Goal: Task Accomplishment & Management: Complete application form

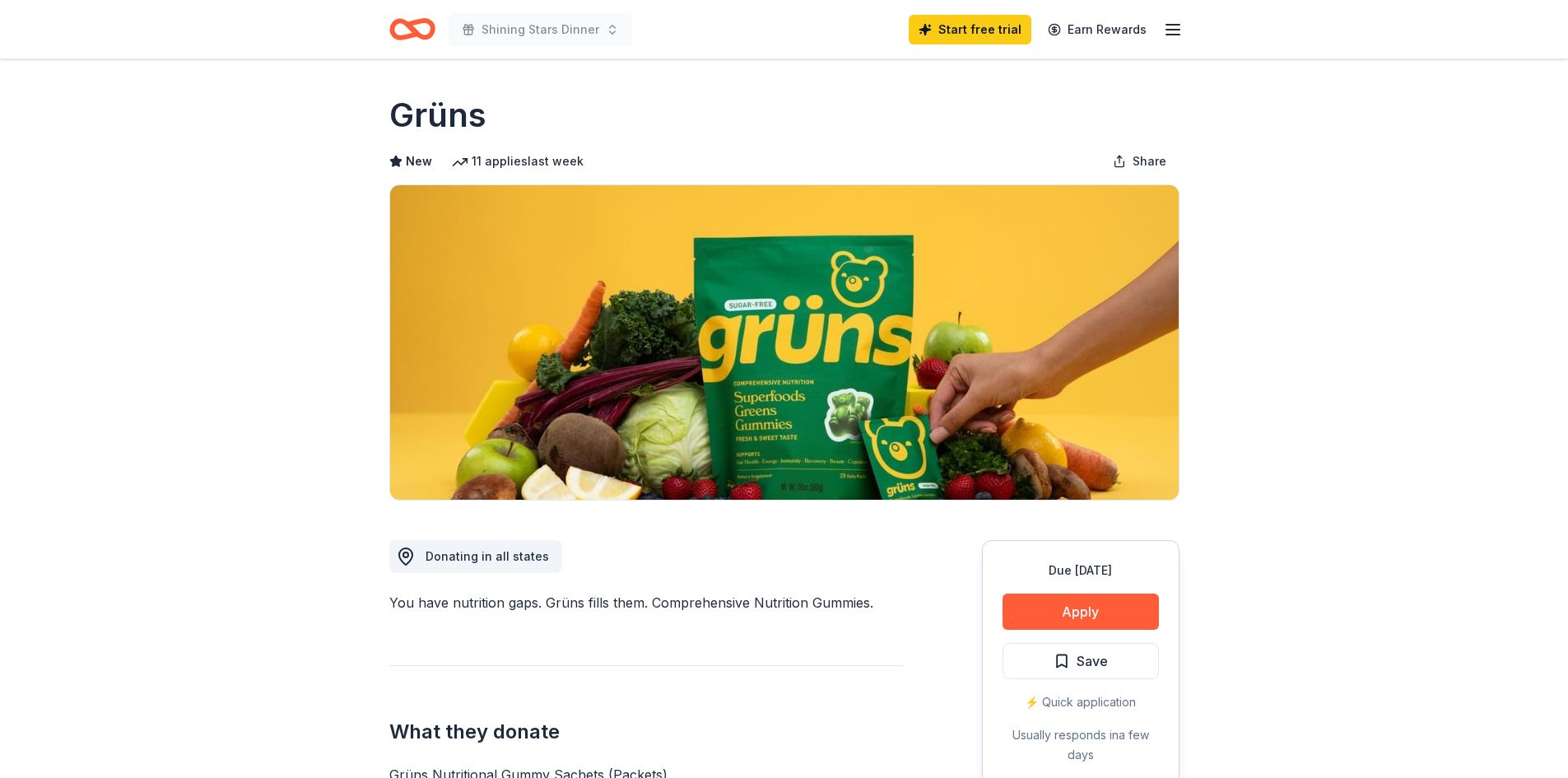
click at [419, 36] on icon "Home" at bounding box center [419, 29] width 25 height 16
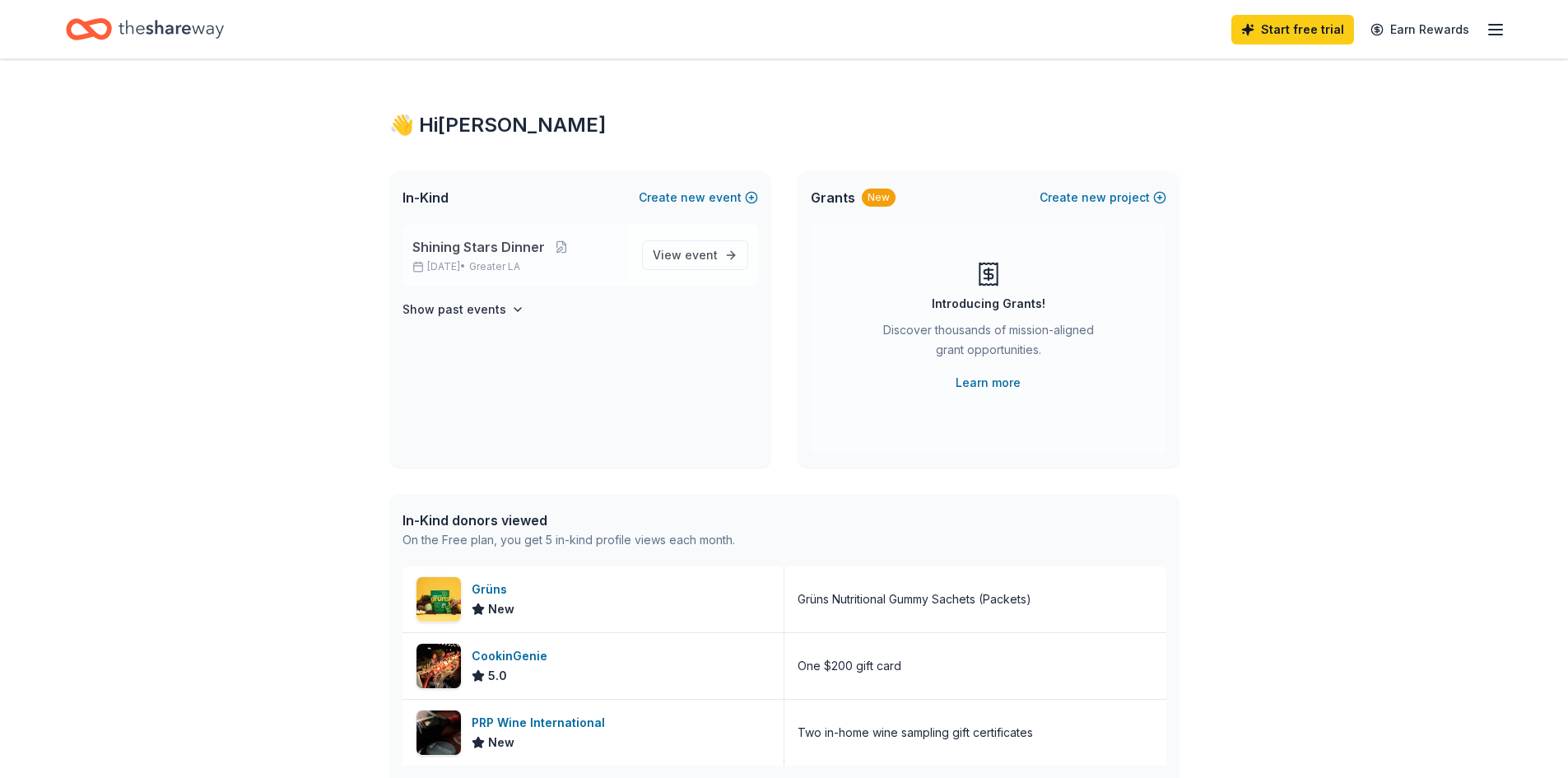
click at [520, 262] on span "Greater LA" at bounding box center [494, 266] width 51 height 13
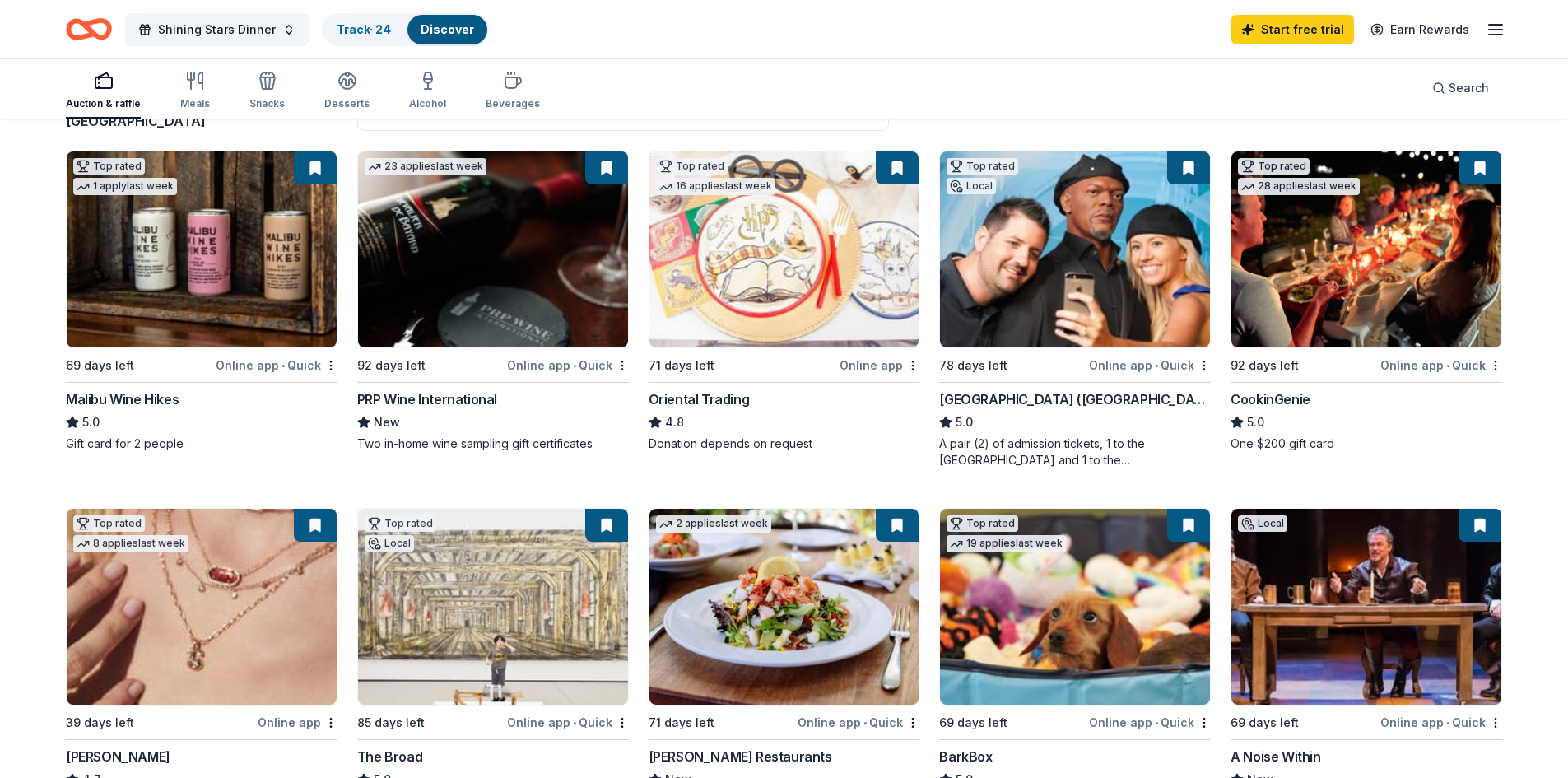
scroll to position [165, 0]
click at [1371, 278] on img at bounding box center [1366, 248] width 270 height 196
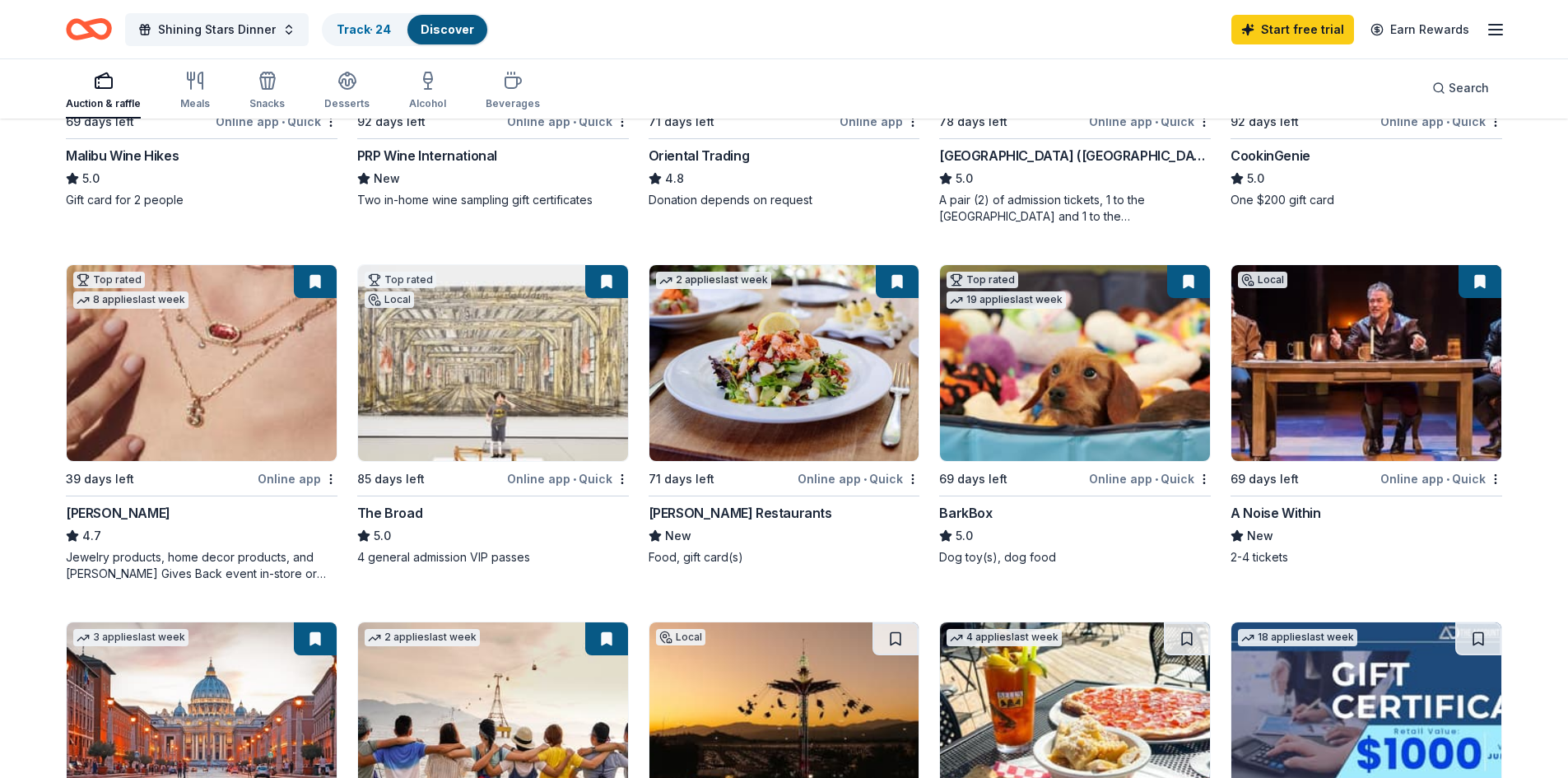
scroll to position [411, 0]
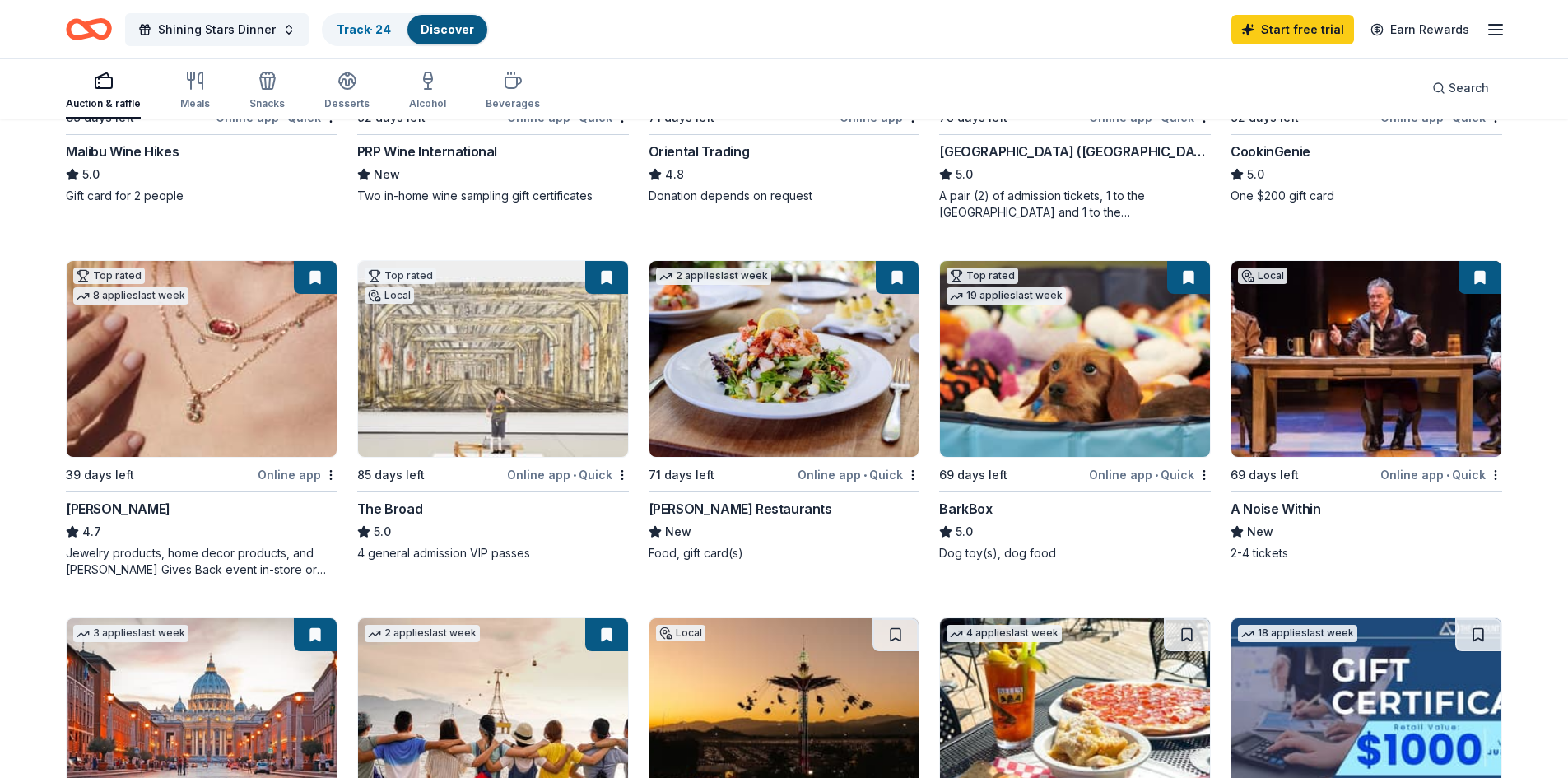
click at [757, 416] on img at bounding box center [784, 359] width 270 height 196
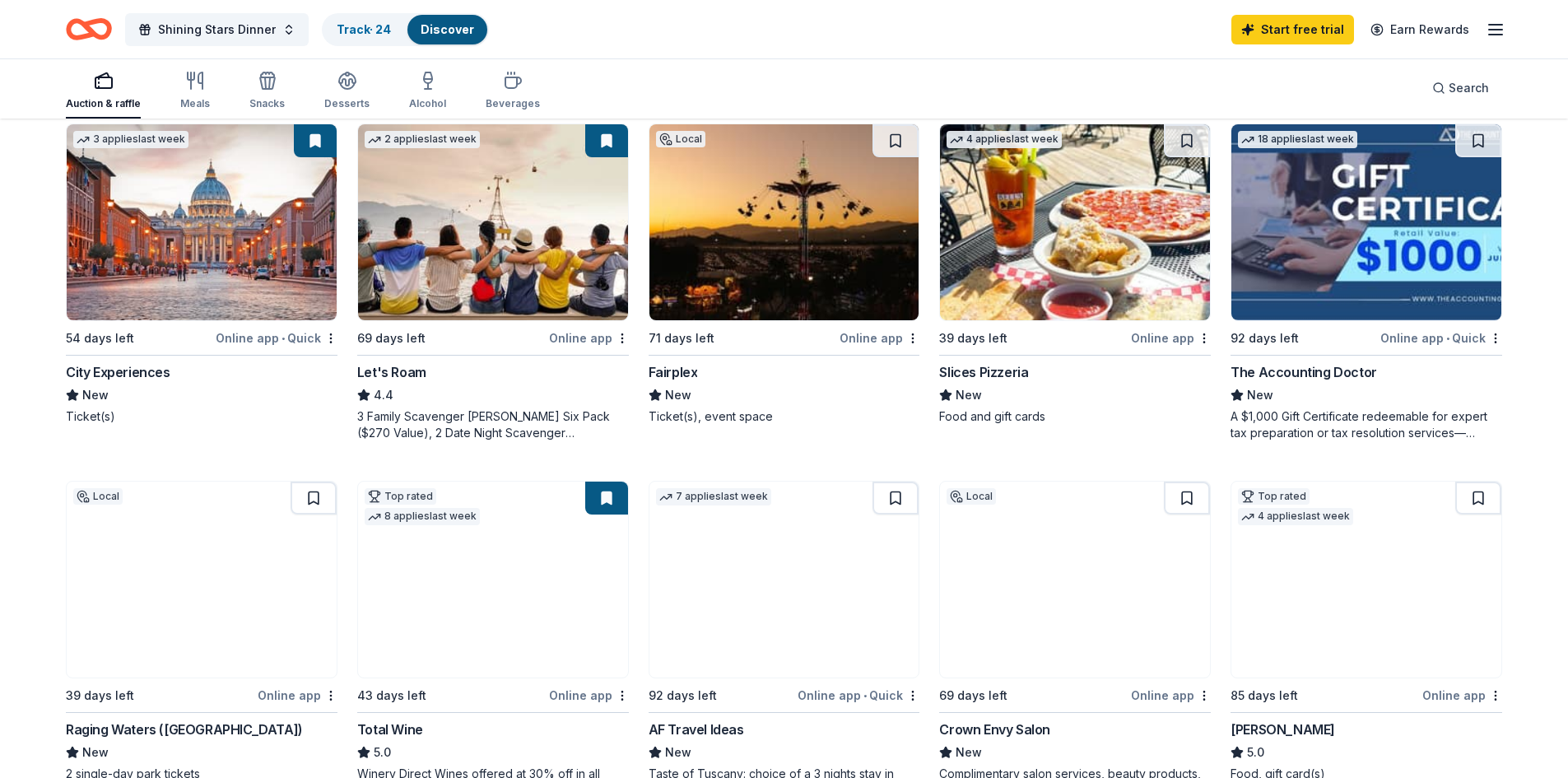
scroll to position [823, 0]
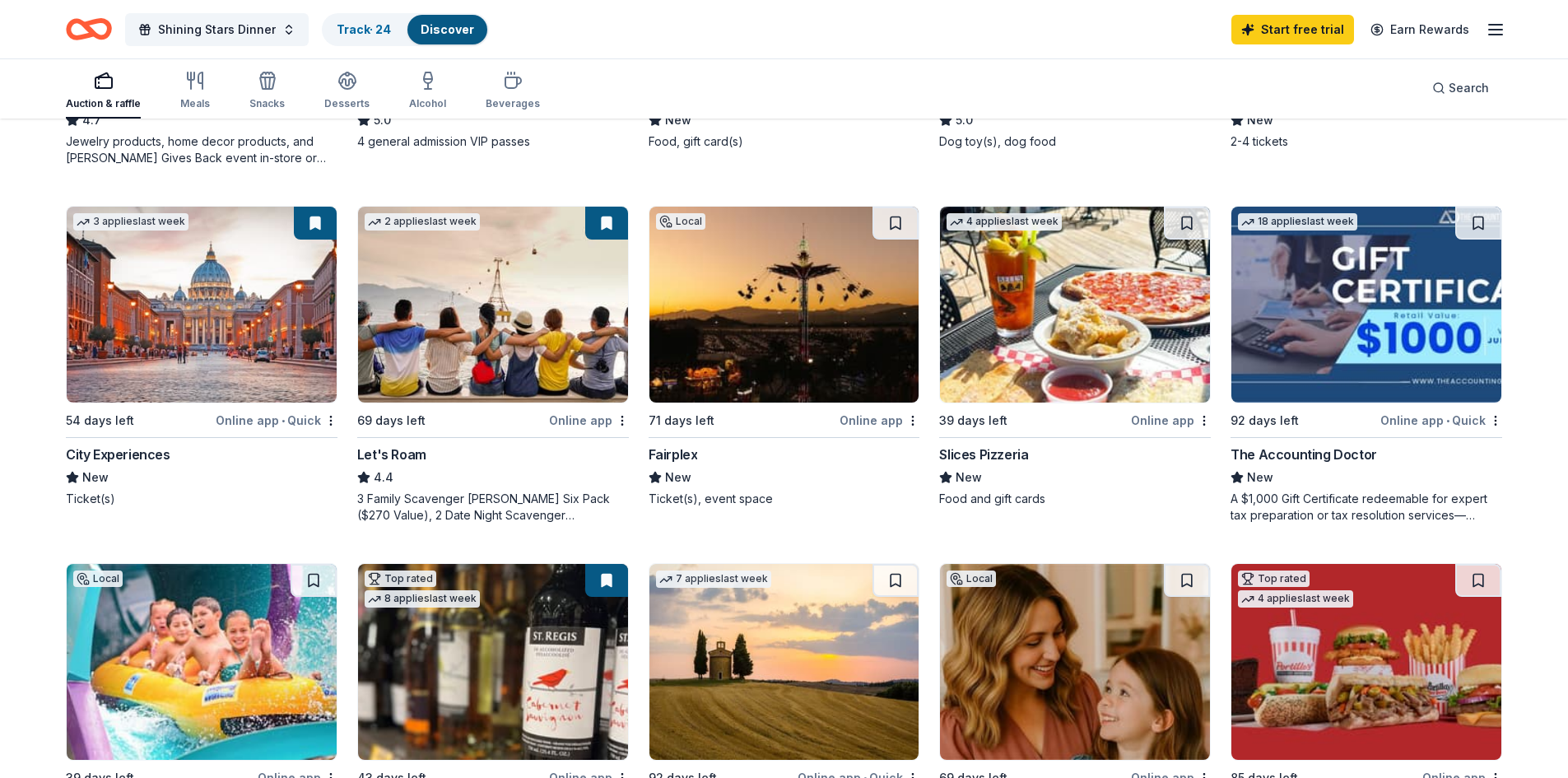
click at [1358, 285] on img at bounding box center [1366, 305] width 270 height 196
click at [515, 316] on img at bounding box center [493, 305] width 270 height 196
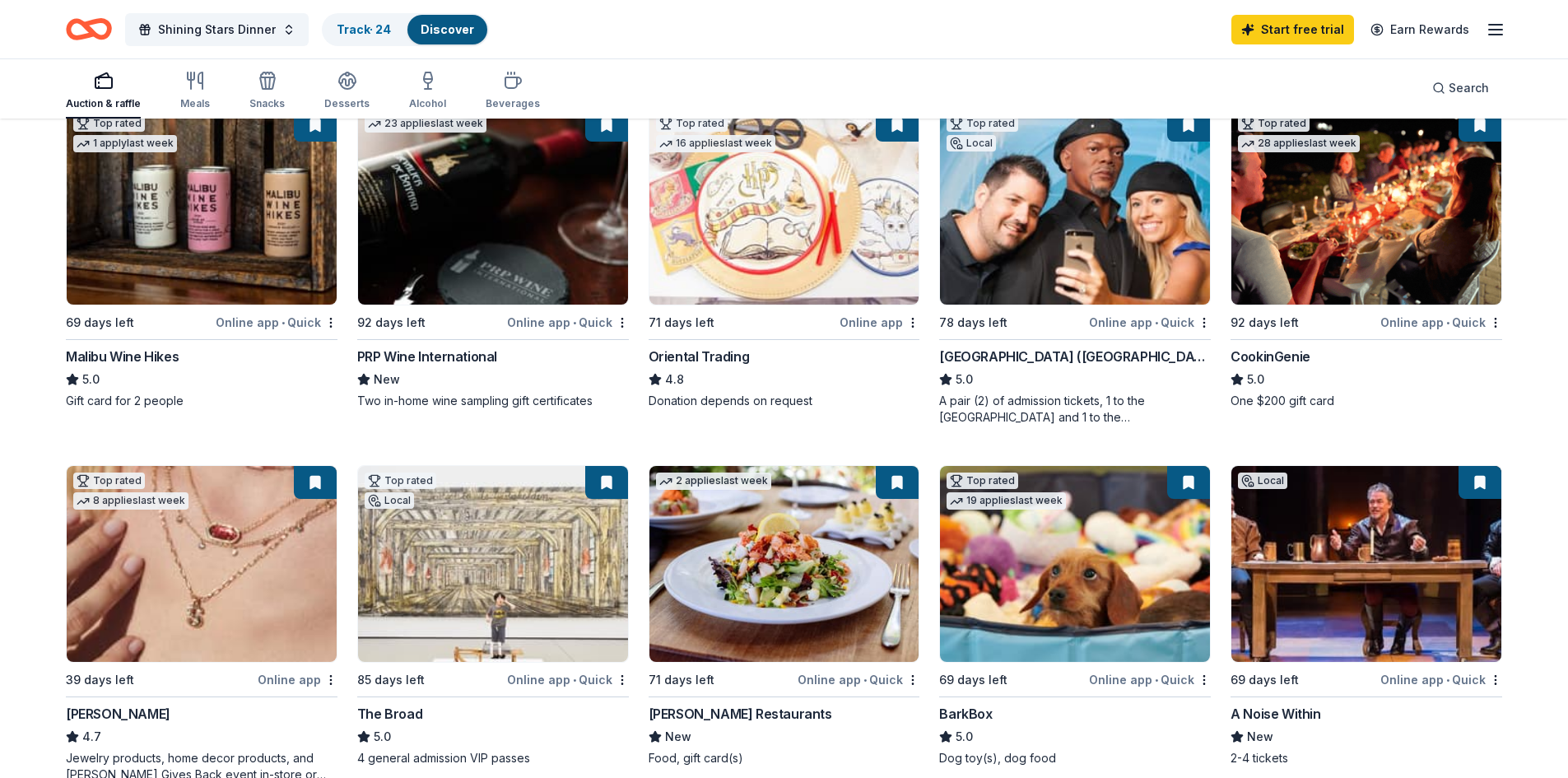
scroll to position [0, 0]
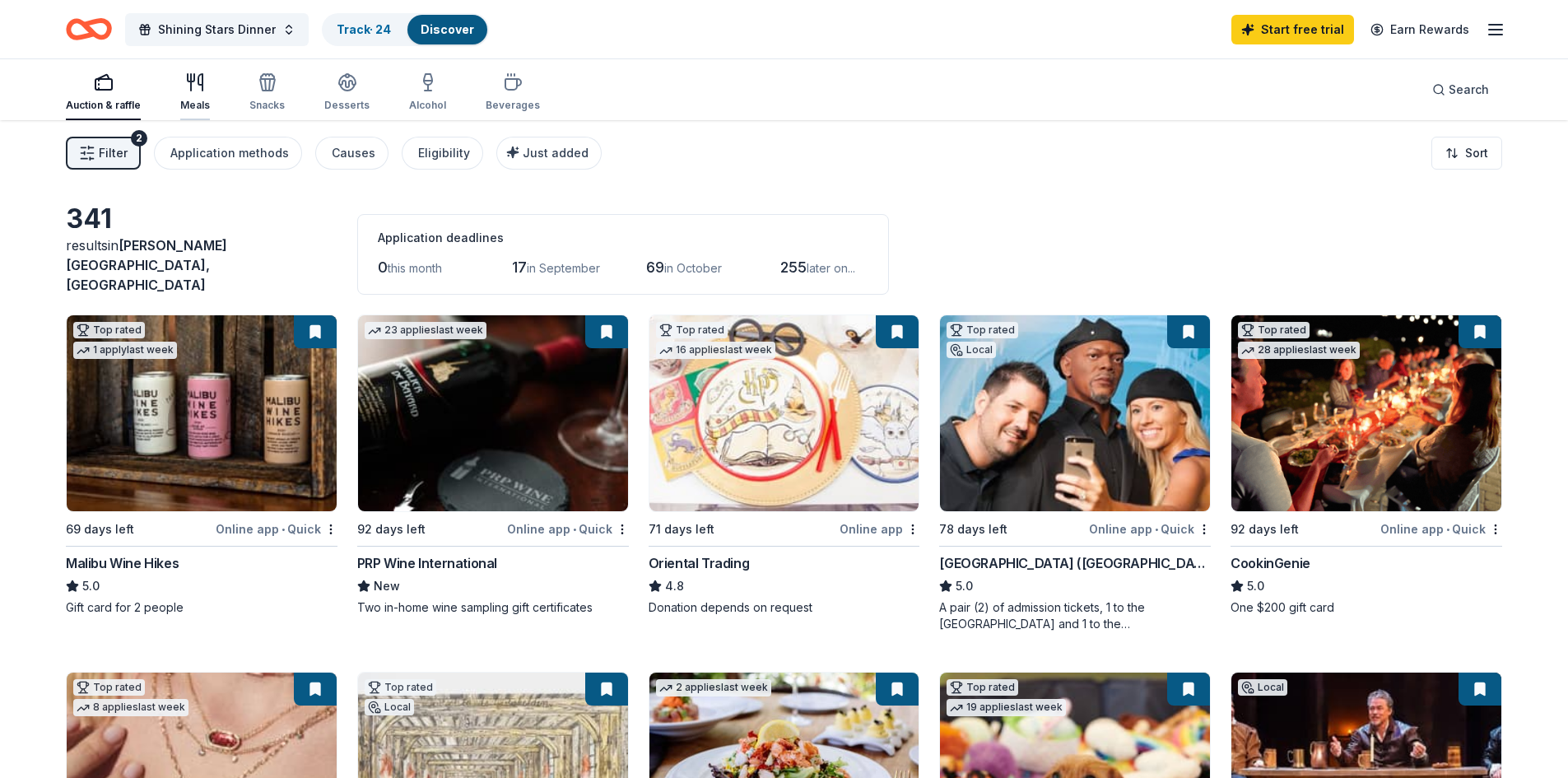
click at [197, 87] on icon "button" at bounding box center [195, 83] width 20 height 20
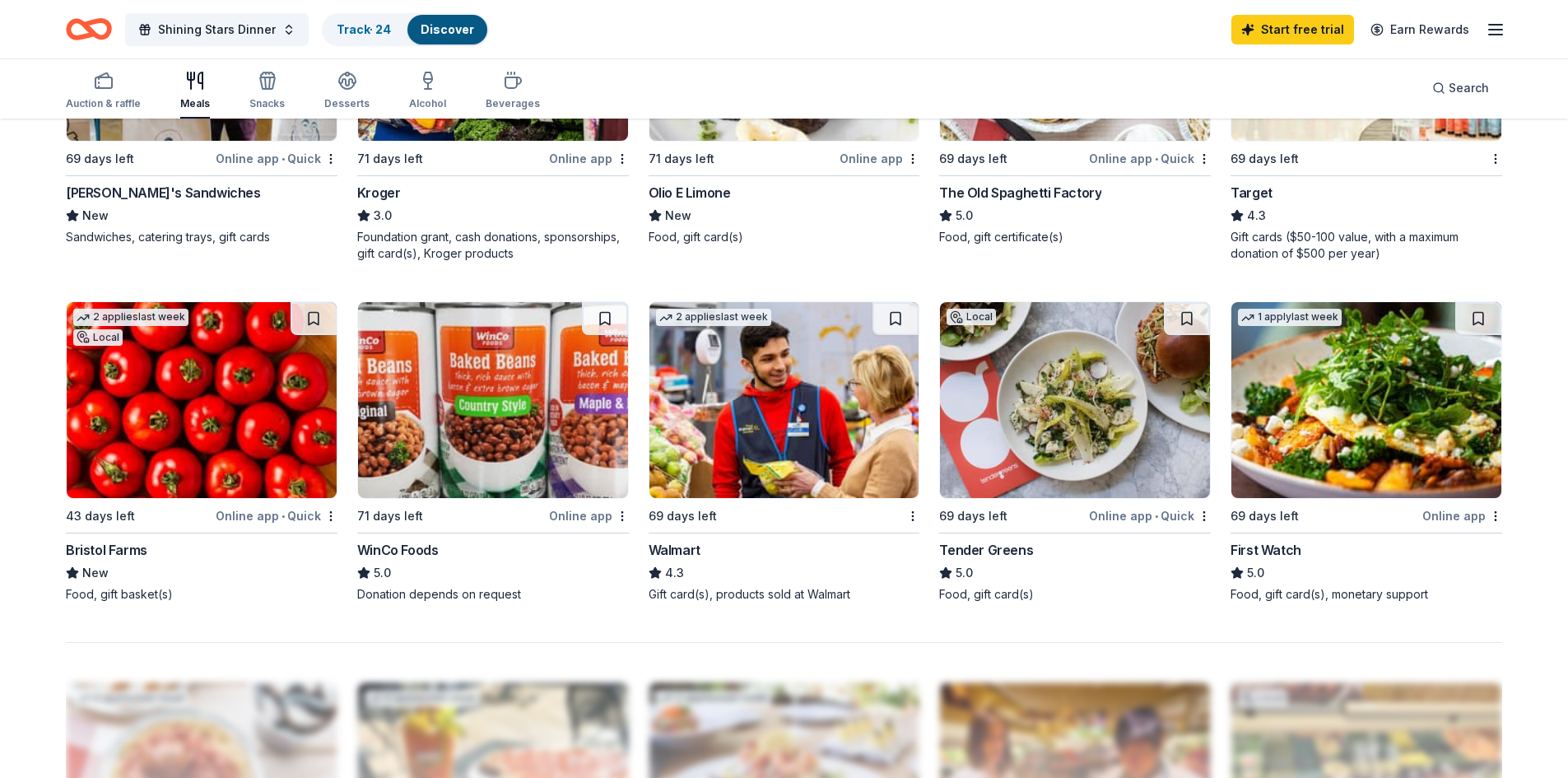
scroll to position [1069, 0]
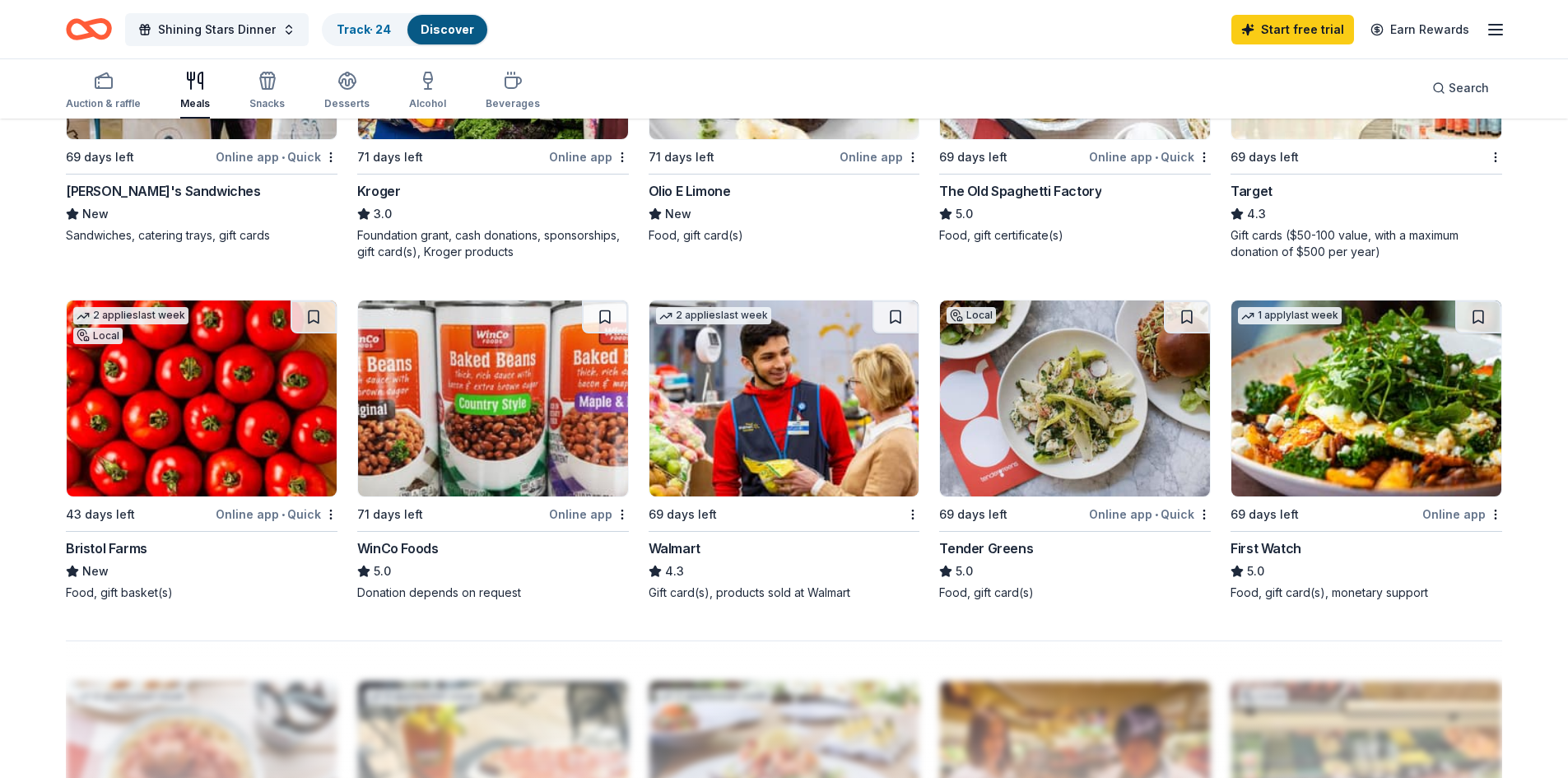
click at [818, 416] on img at bounding box center [784, 398] width 270 height 196
click at [826, 390] on img at bounding box center [784, 398] width 270 height 196
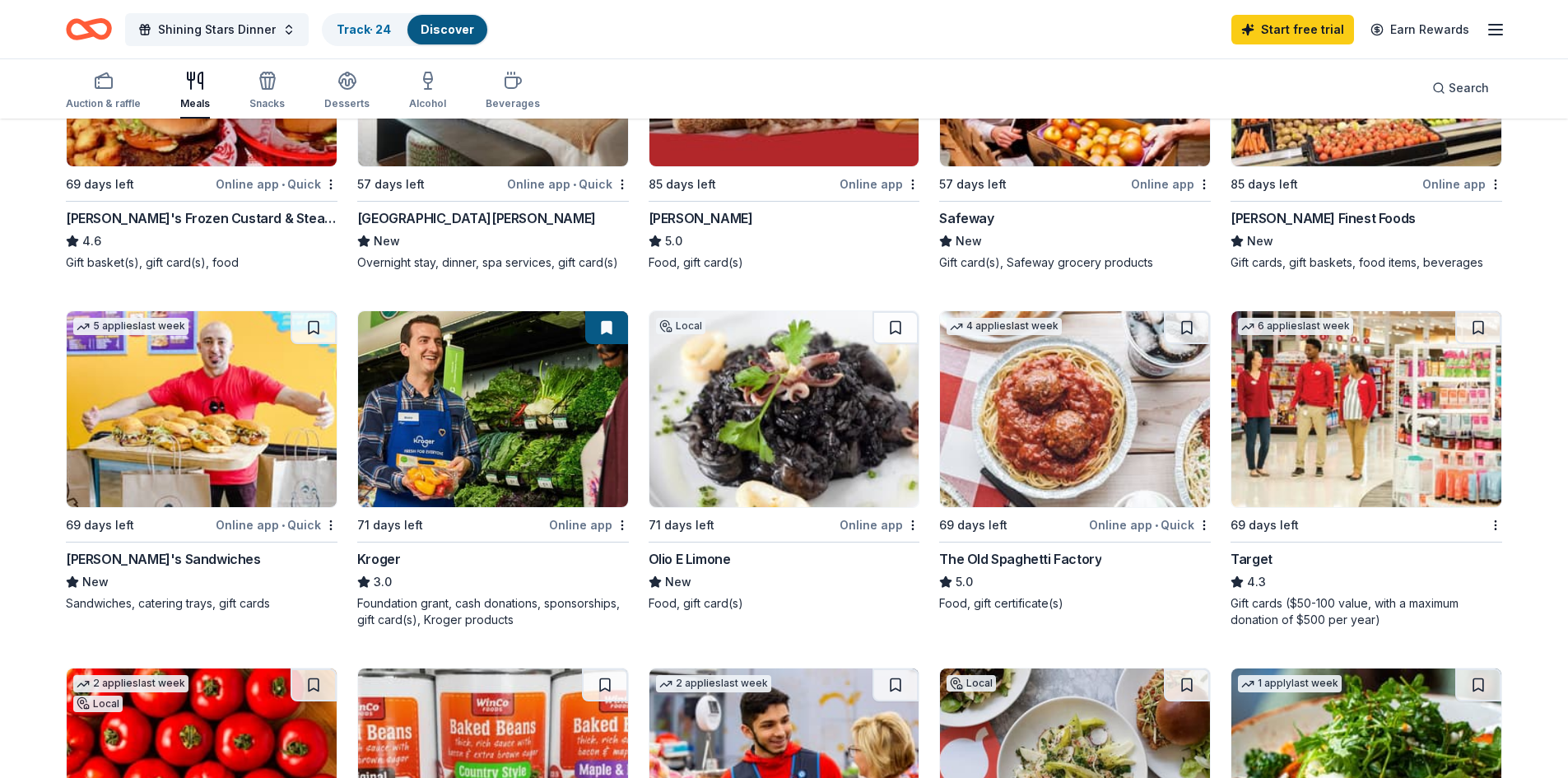
scroll to position [329, 0]
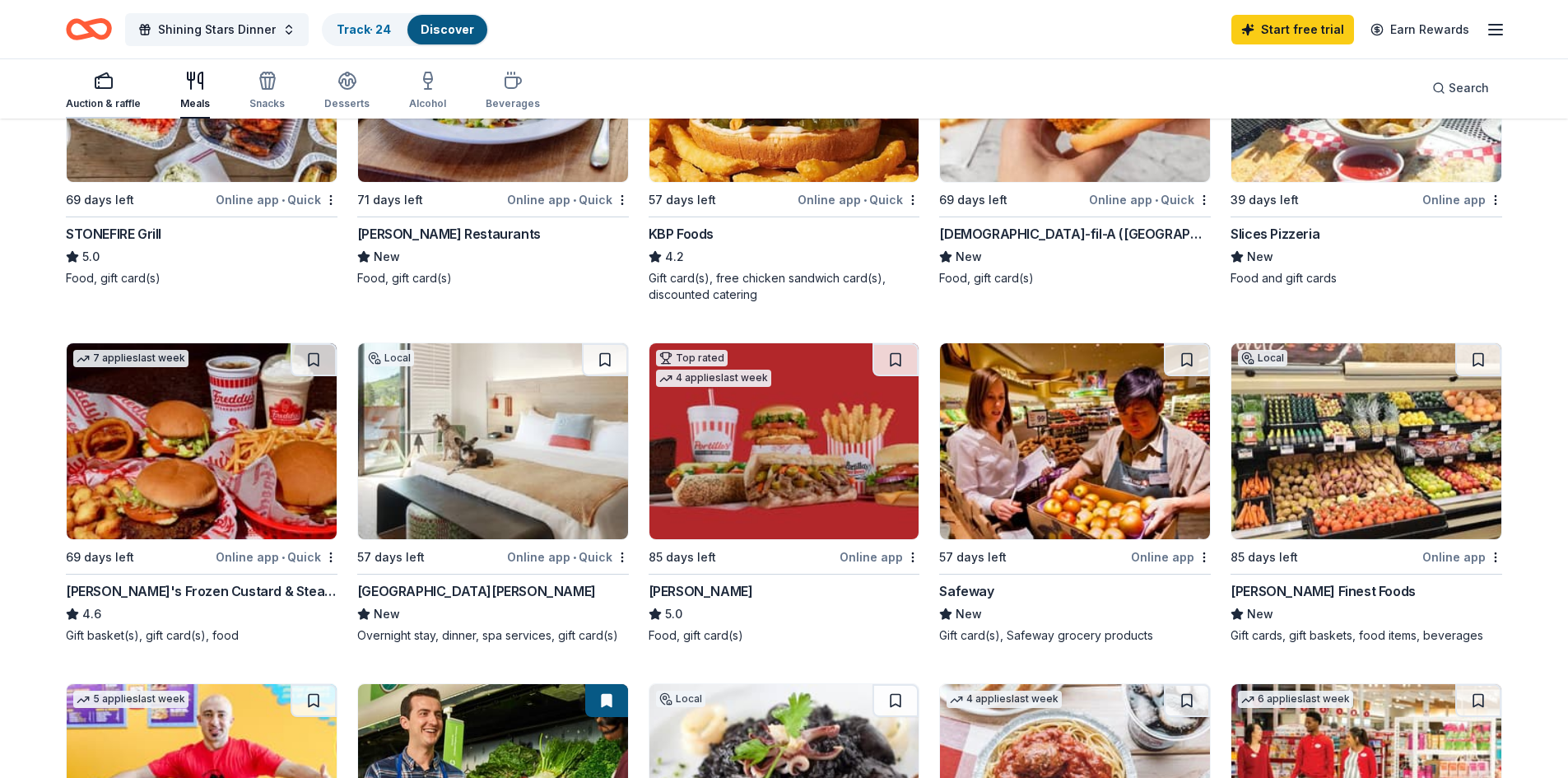
click at [121, 95] on div "Auction & raffle" at bounding box center [103, 91] width 75 height 40
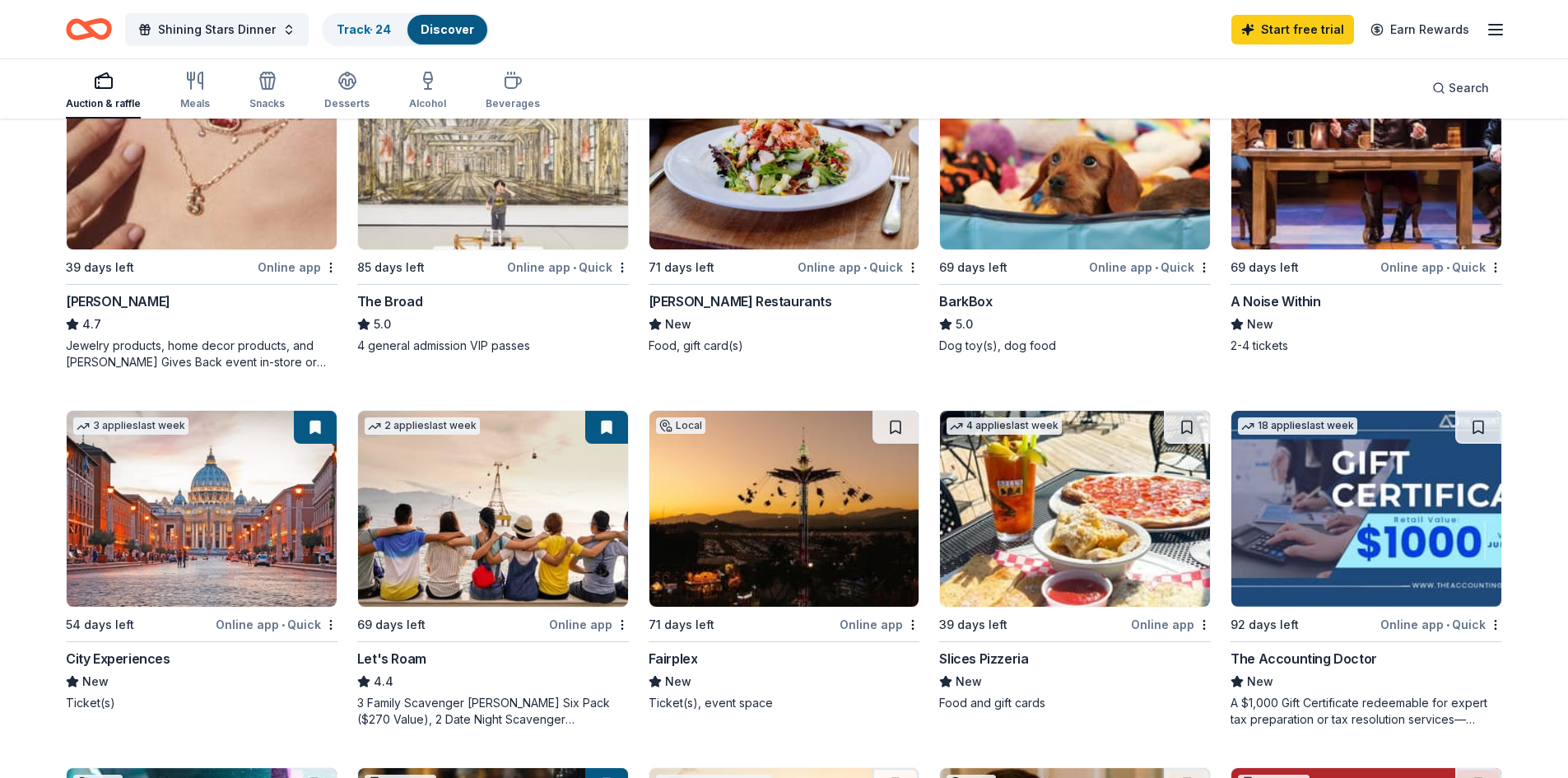
scroll to position [658, 0]
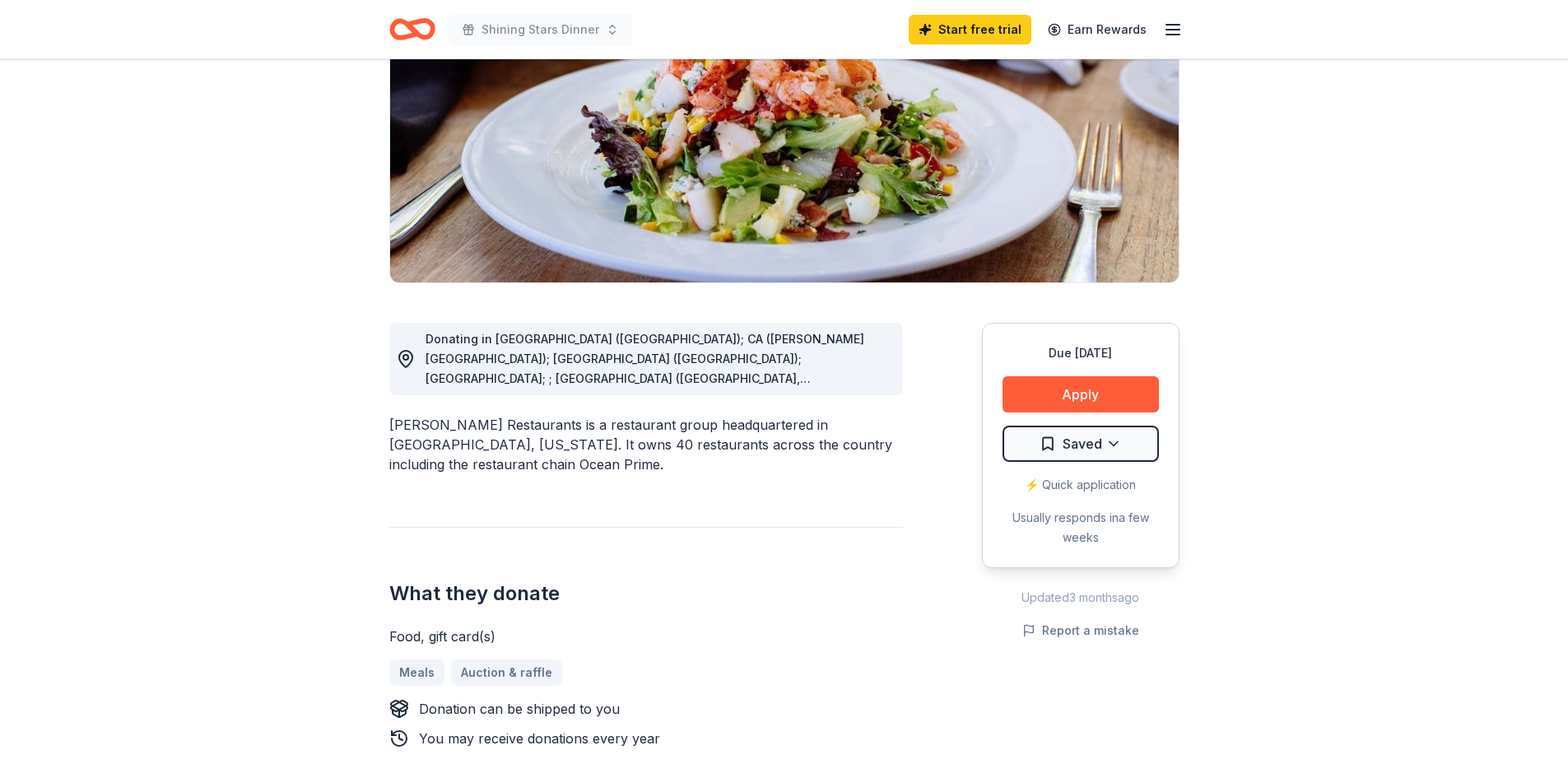
scroll to position [246, 0]
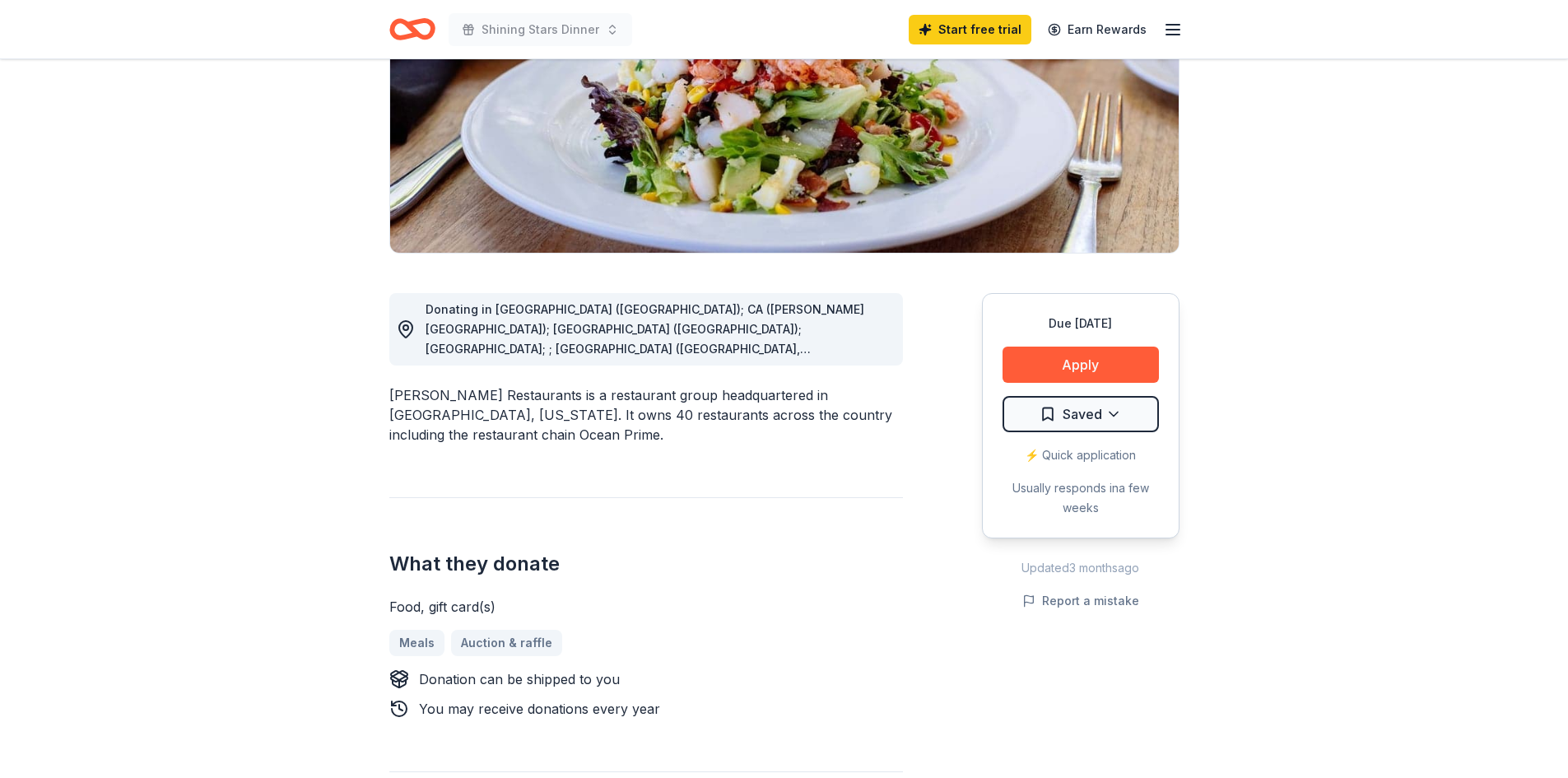
drag, startPoint x: 632, startPoint y: 367, endPoint x: 639, endPoint y: 394, distance: 27.9
drag, startPoint x: 639, startPoint y: 394, endPoint x: 988, endPoint y: 600, distance: 405.3
click at [988, 600] on div "Due in 71 days Apply Saved ⚡️ Quick application Usually responds in a few weeks…" at bounding box center [1080, 452] width 198 height 319
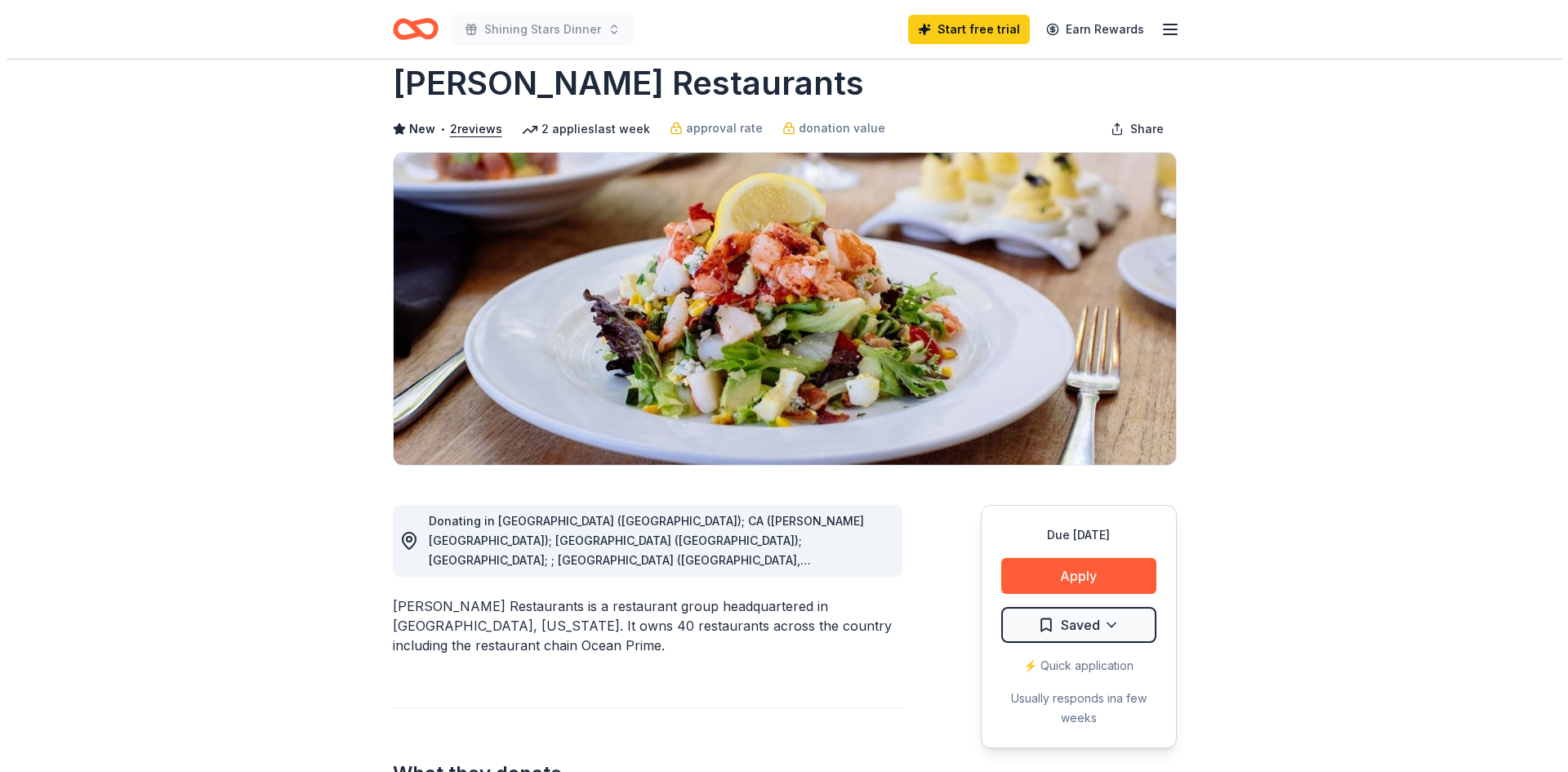
scroll to position [0, 0]
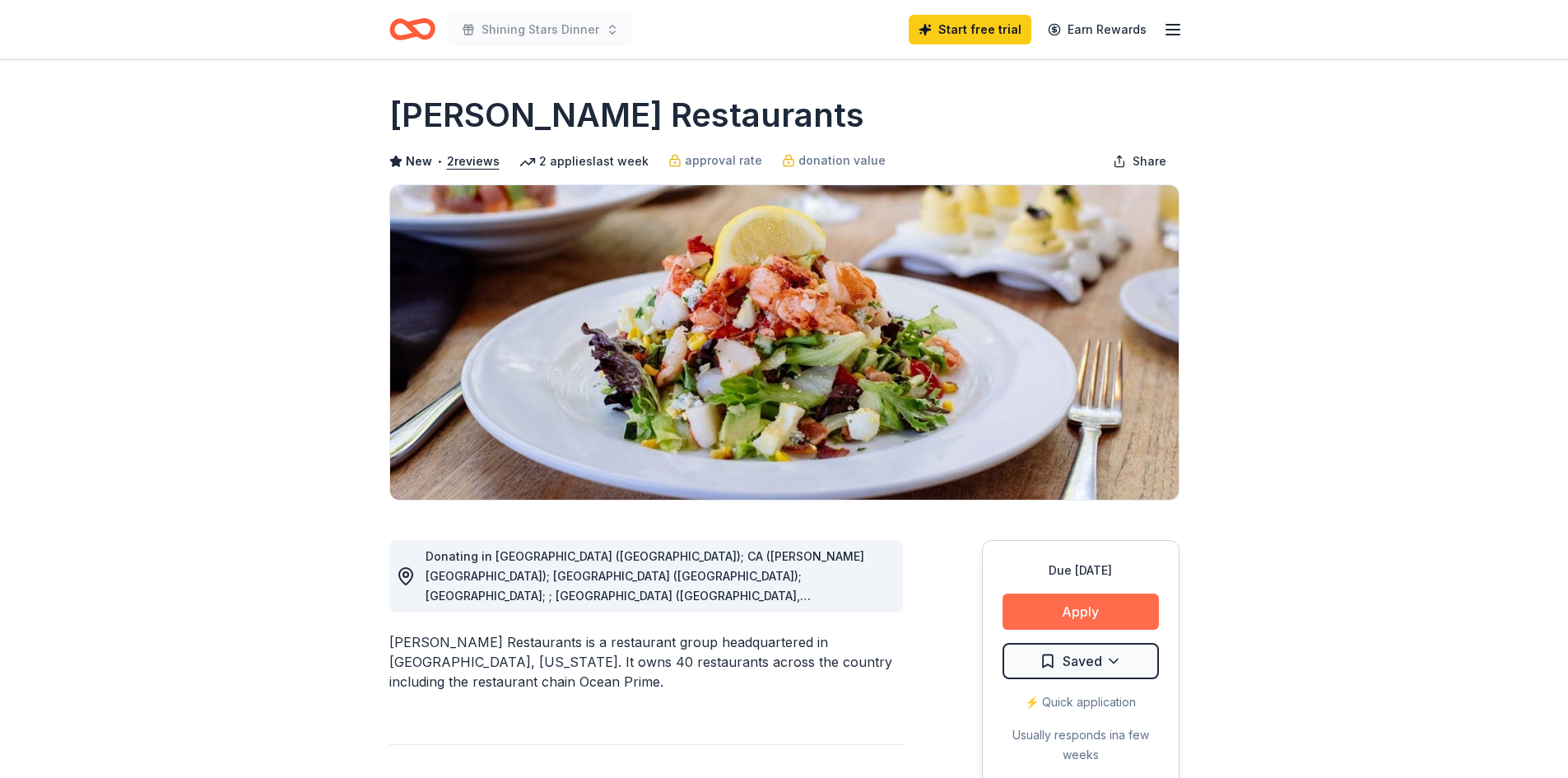
click at [1131, 598] on button "Apply" at bounding box center [1080, 612] width 157 height 36
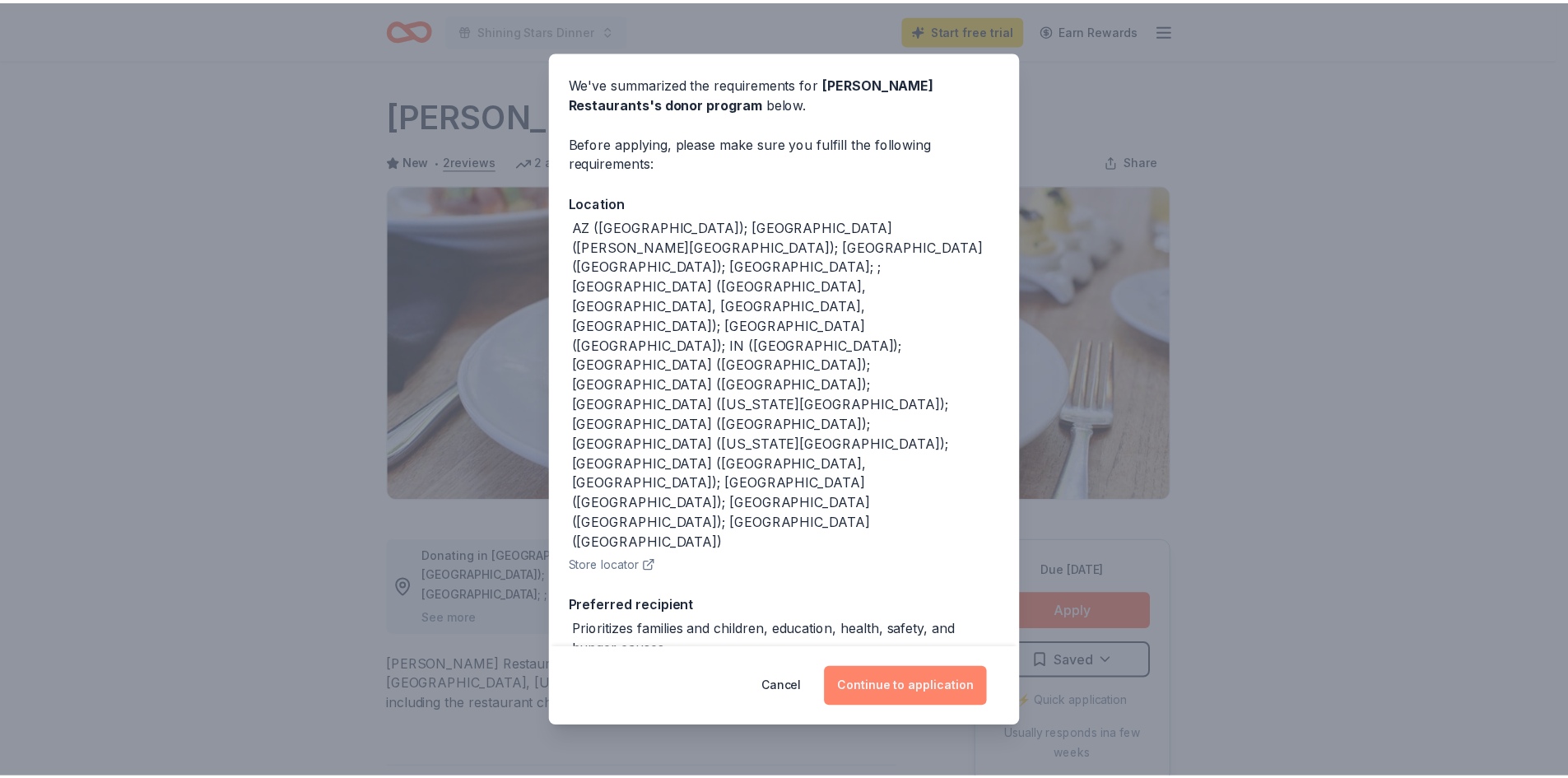
scroll to position [82, 0]
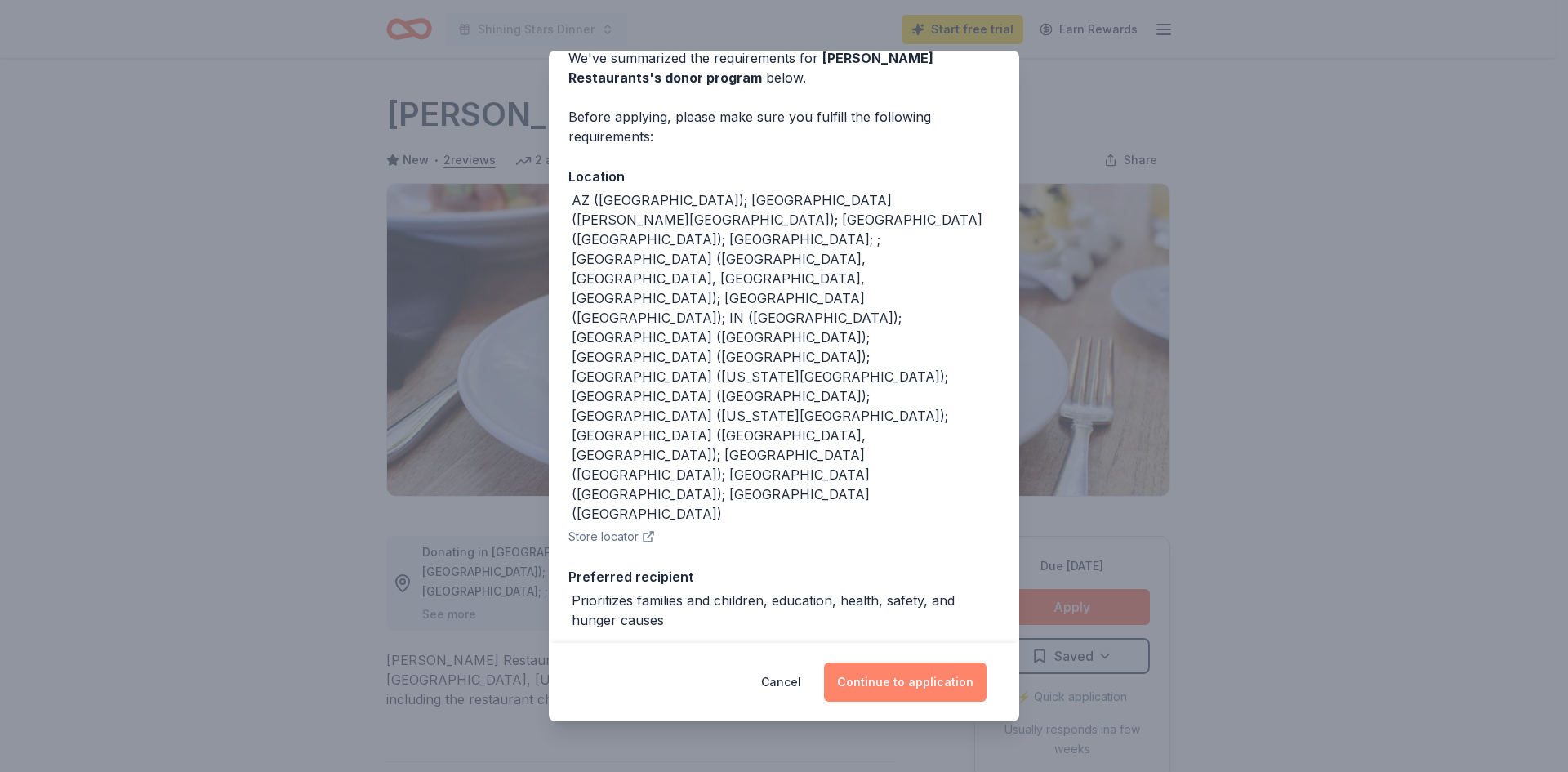
click at [933, 682] on button "Continue to application" at bounding box center [905, 682] width 163 height 39
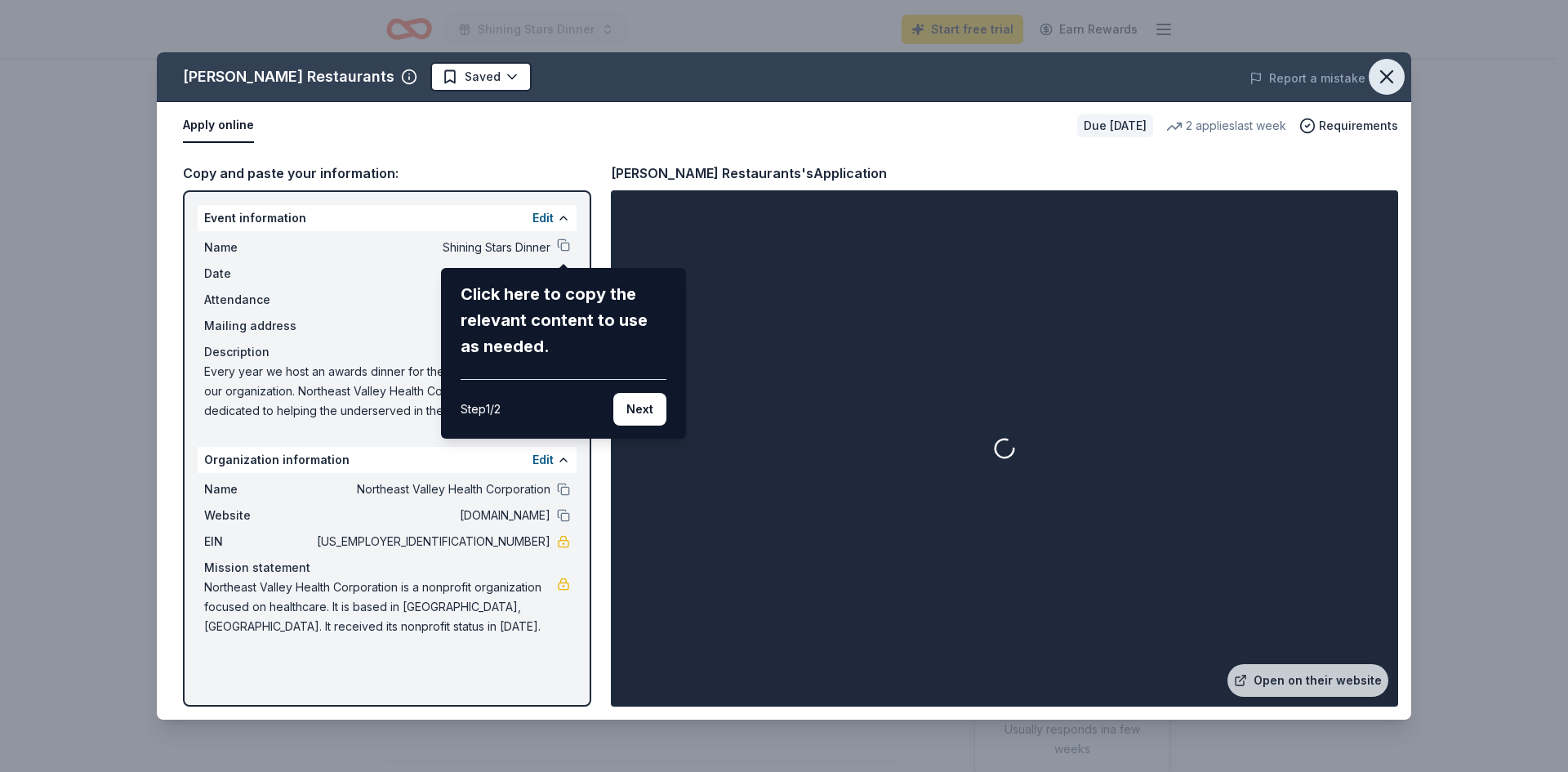
click at [1389, 80] on icon "button" at bounding box center [1388, 77] width 23 height 23
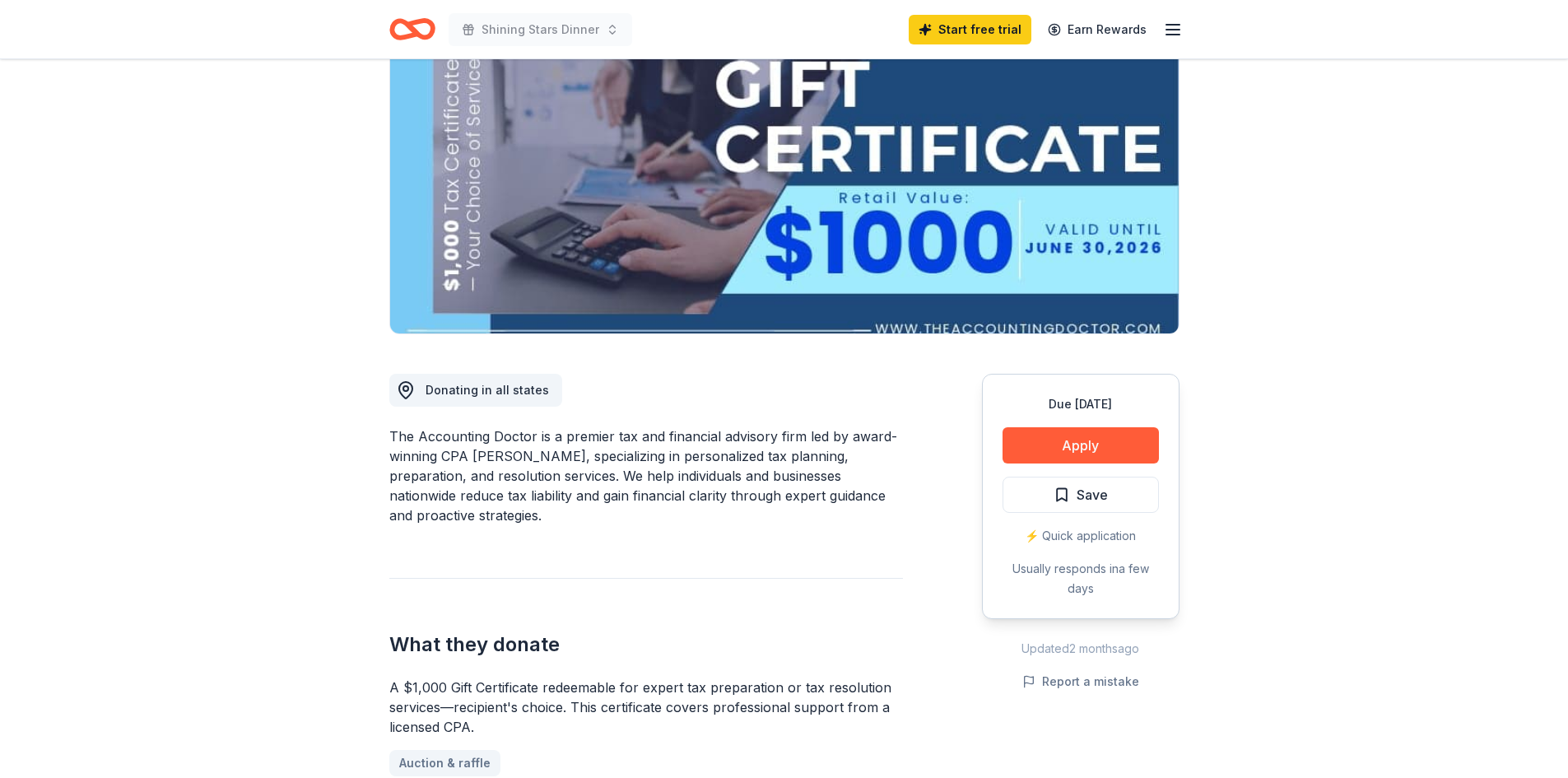
scroll to position [165, 0]
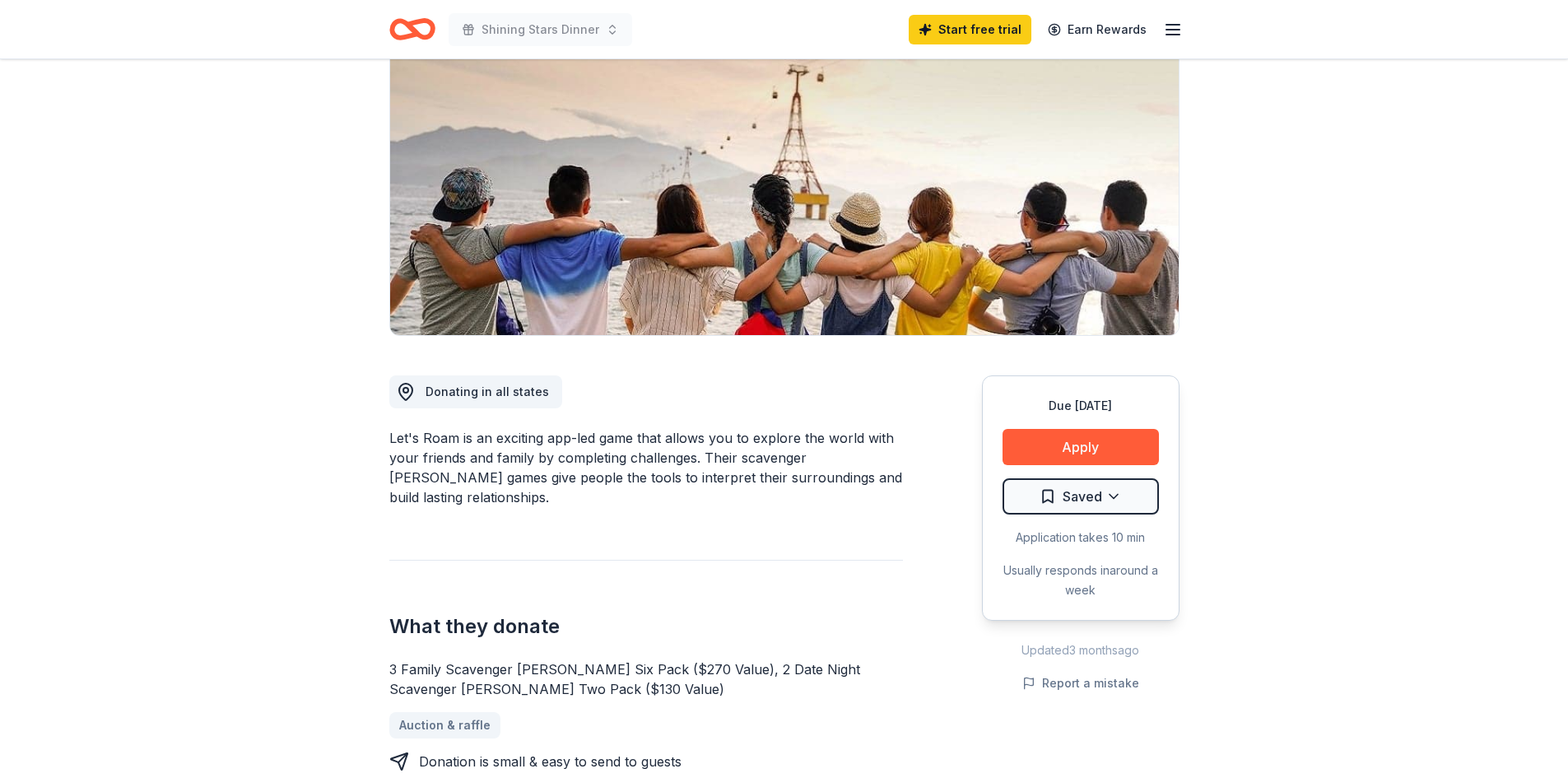
scroll to position [82, 0]
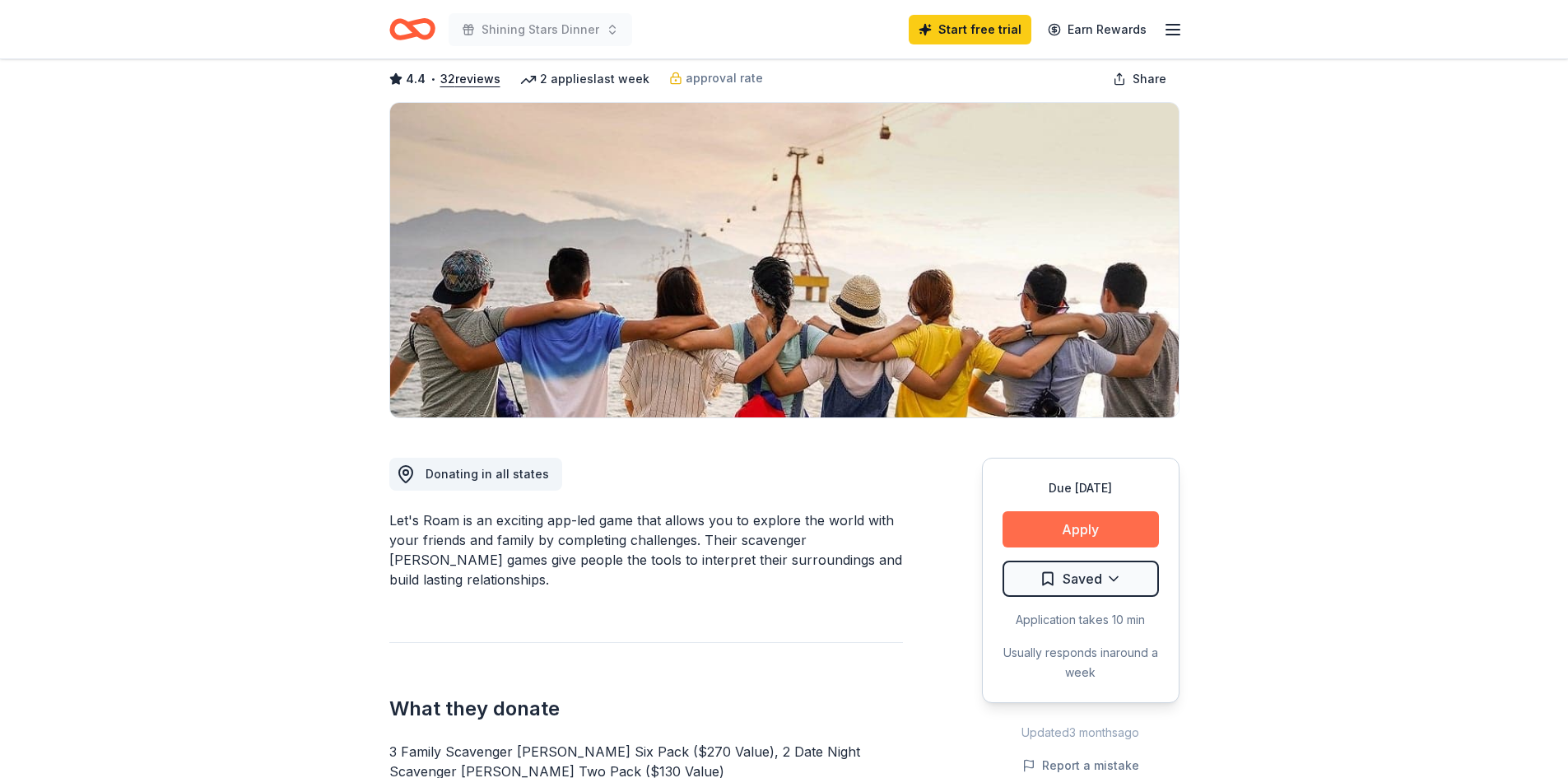
click at [1101, 531] on button "Apply" at bounding box center [1080, 529] width 157 height 36
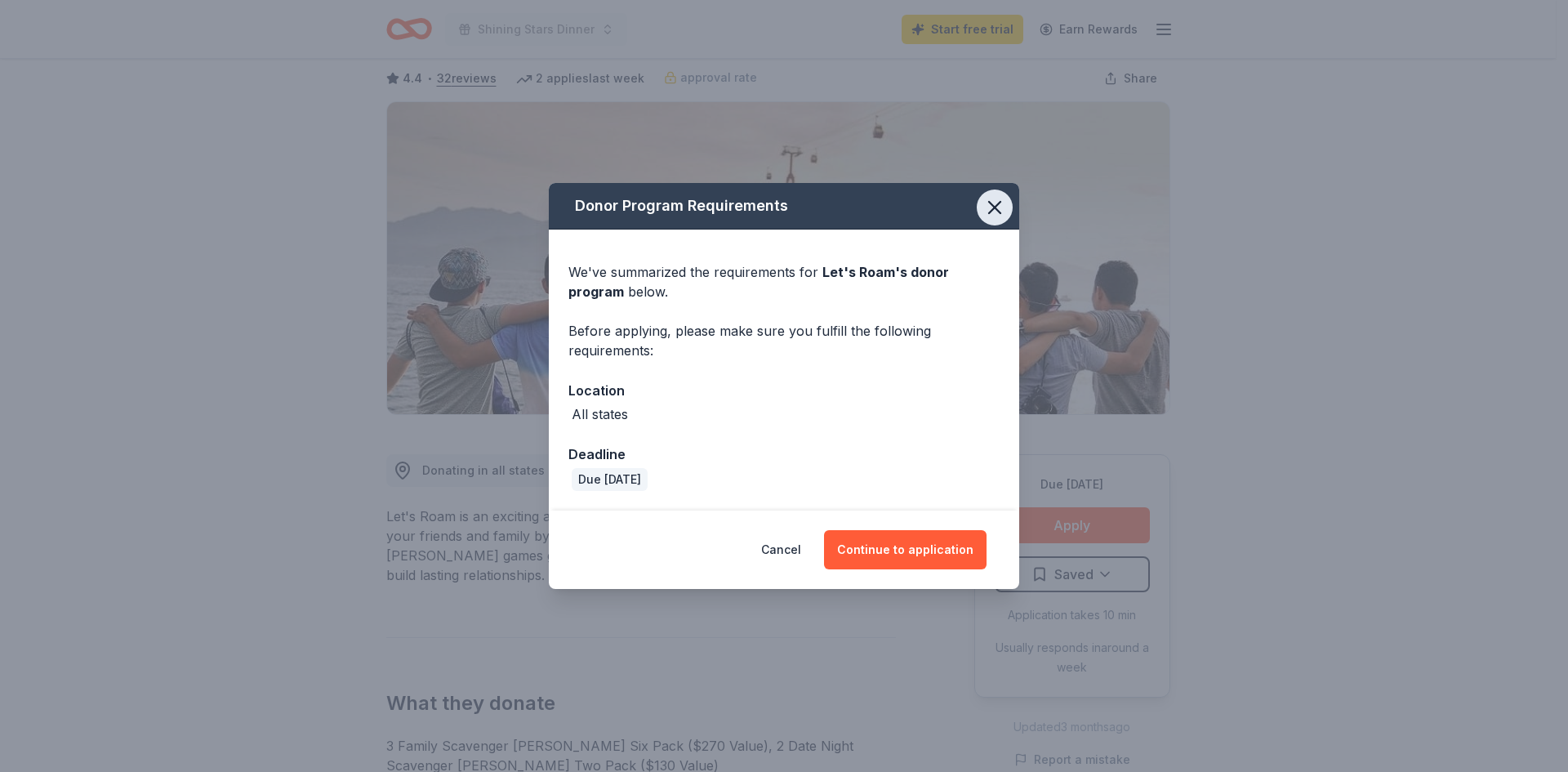
click at [993, 216] on icon "button" at bounding box center [995, 208] width 23 height 23
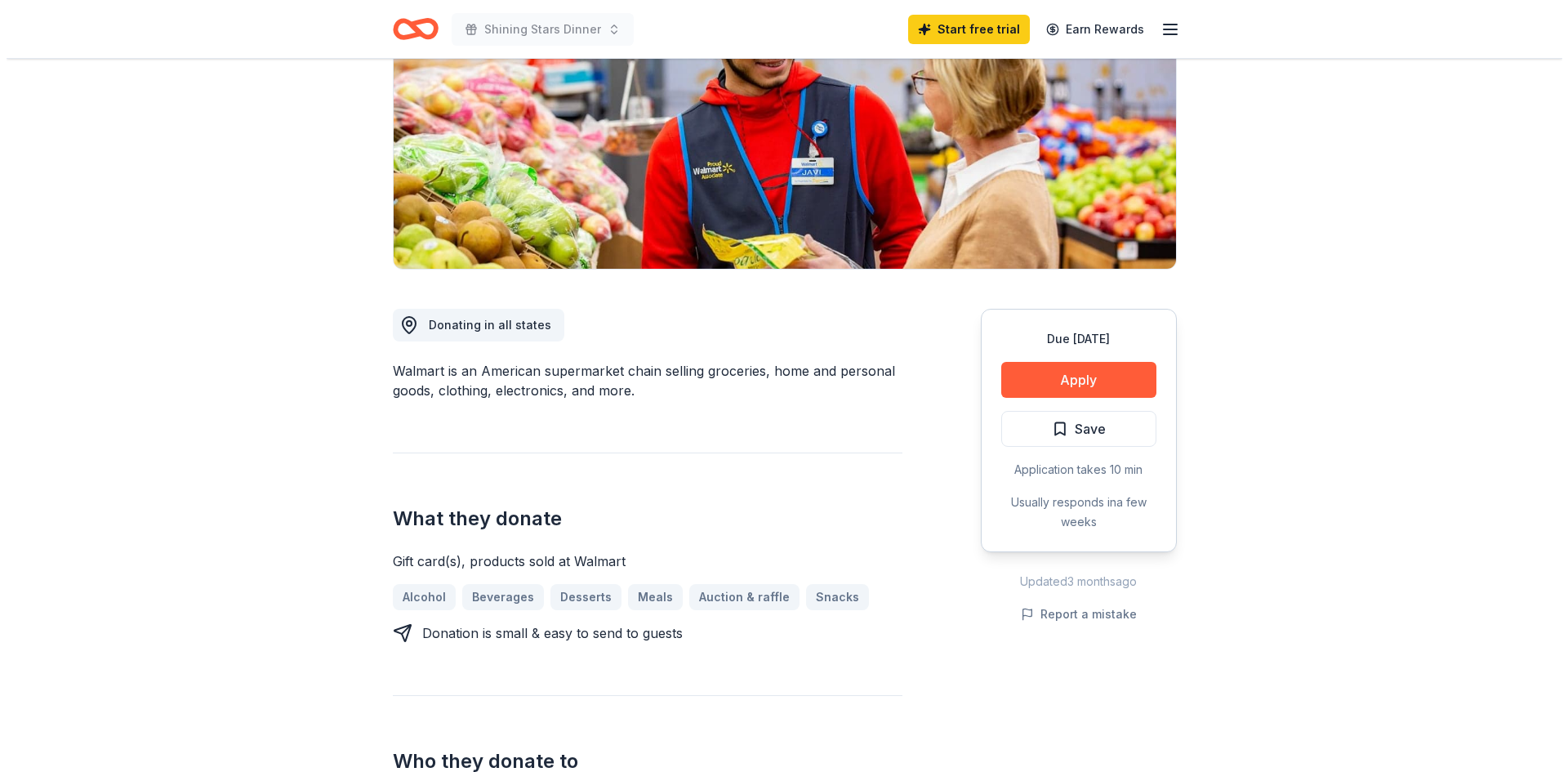
scroll to position [245, 0]
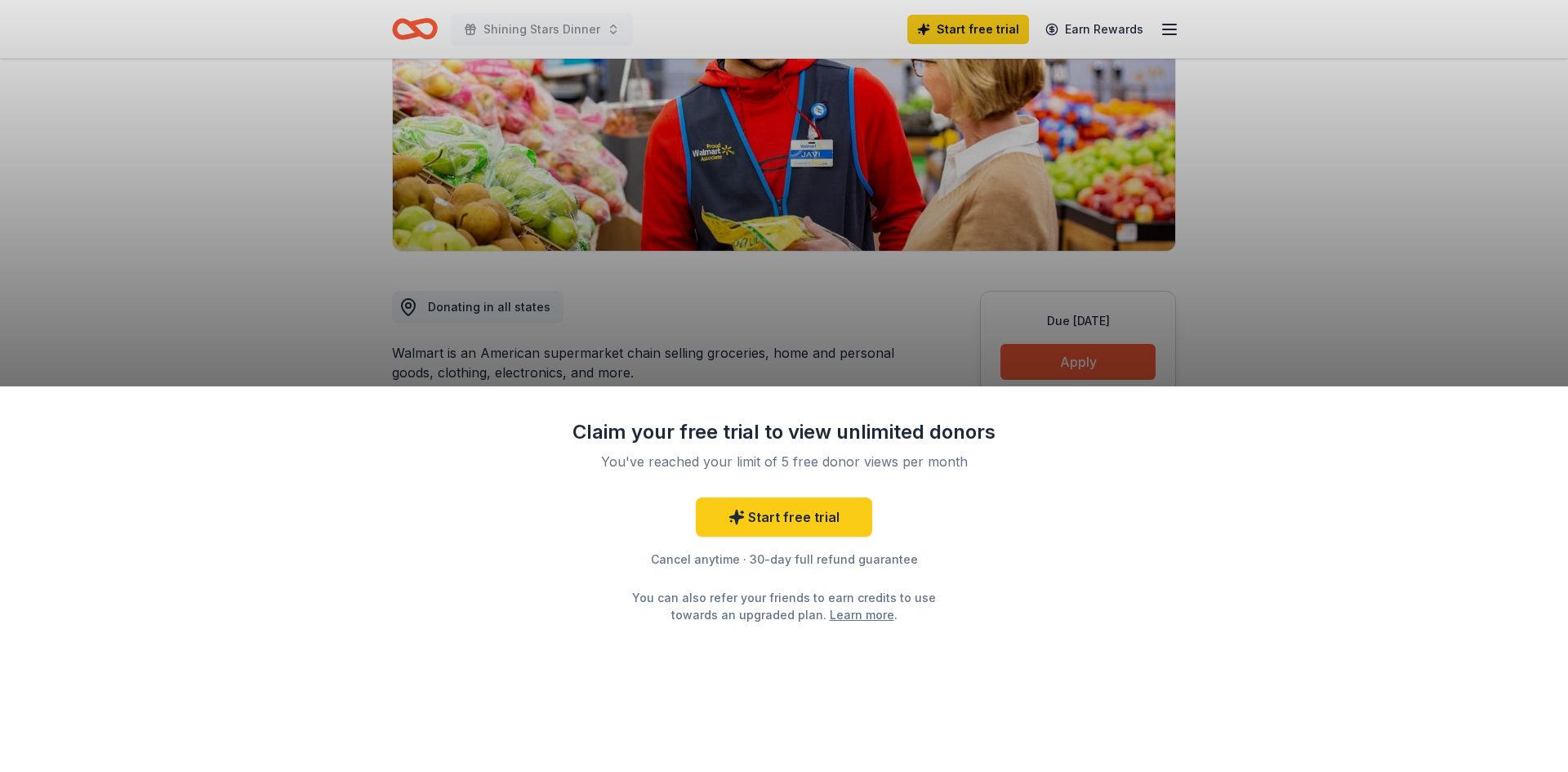
click at [1101, 354] on div "Claim your free trial to view unlimited donors You've reached your limit of 5 f…" at bounding box center [784, 386] width 1568 height 772
drag, startPoint x: 901, startPoint y: 320, endPoint x: 888, endPoint y: 312, distance: 15.3
